Goal: Download file/media

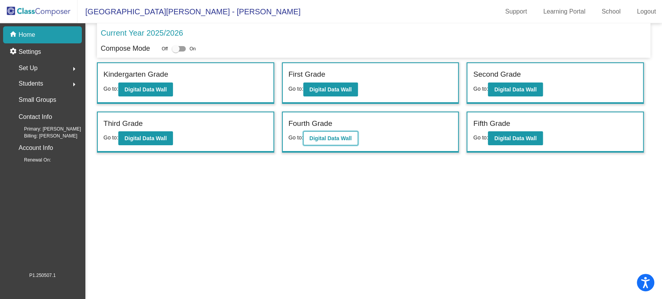
click at [325, 141] on button "Digital Data Wall" at bounding box center [330, 138] width 55 height 14
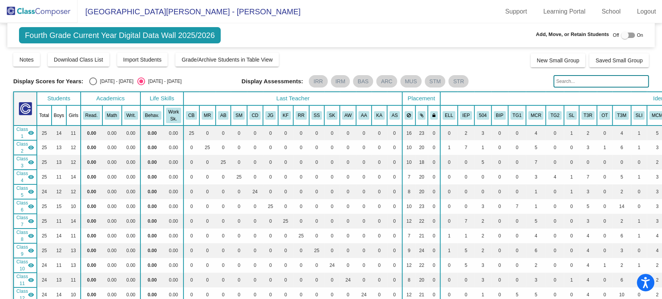
click at [94, 84] on div "Select an option" at bounding box center [93, 82] width 8 height 8
click at [93, 85] on input "[DATE] - [DATE]" at bounding box center [93, 85] width 0 height 0
radio input "true"
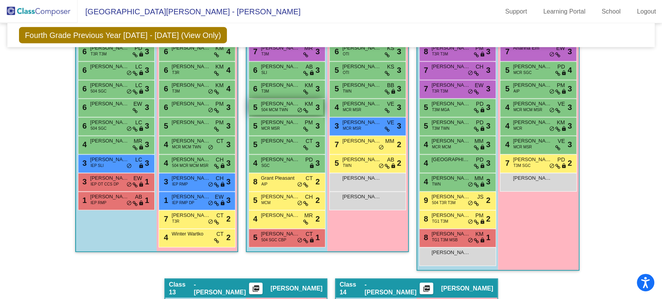
scroll to position [1422, 0]
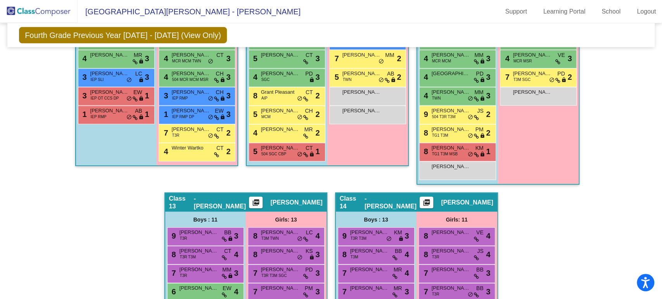
click at [261, 199] on mat-icon "picture_as_pdf" at bounding box center [255, 204] width 9 height 11
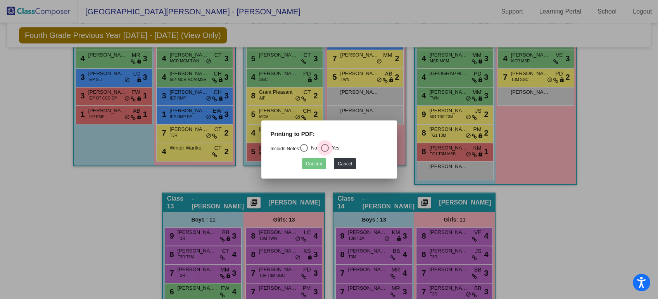
click at [326, 148] on div "Select an option" at bounding box center [325, 148] width 8 height 8
click at [325, 152] on input "Yes" at bounding box center [325, 152] width 0 height 0
radio input "true"
click at [318, 159] on button "Confirm" at bounding box center [314, 163] width 24 height 11
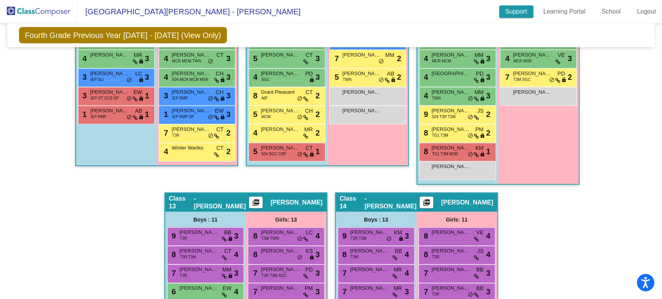
click at [524, 10] on link "Support" at bounding box center [516, 11] width 34 height 12
click at [261, 201] on mat-icon "picture_as_pdf" at bounding box center [255, 204] width 9 height 11
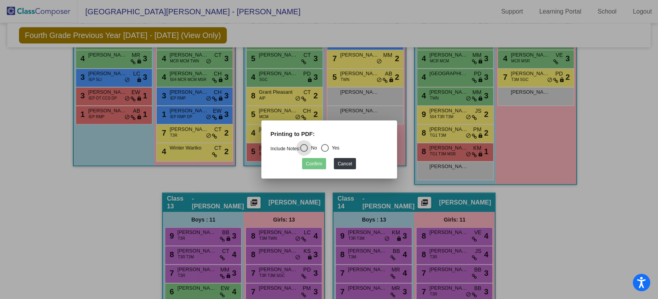
click at [331, 148] on div "Yes" at bounding box center [334, 148] width 11 height 7
click at [325, 152] on input "Yes" at bounding box center [325, 152] width 0 height 0
radio input "true"
click at [318, 164] on button "Confirm" at bounding box center [314, 163] width 24 height 11
